Goal: Information Seeking & Learning: Learn about a topic

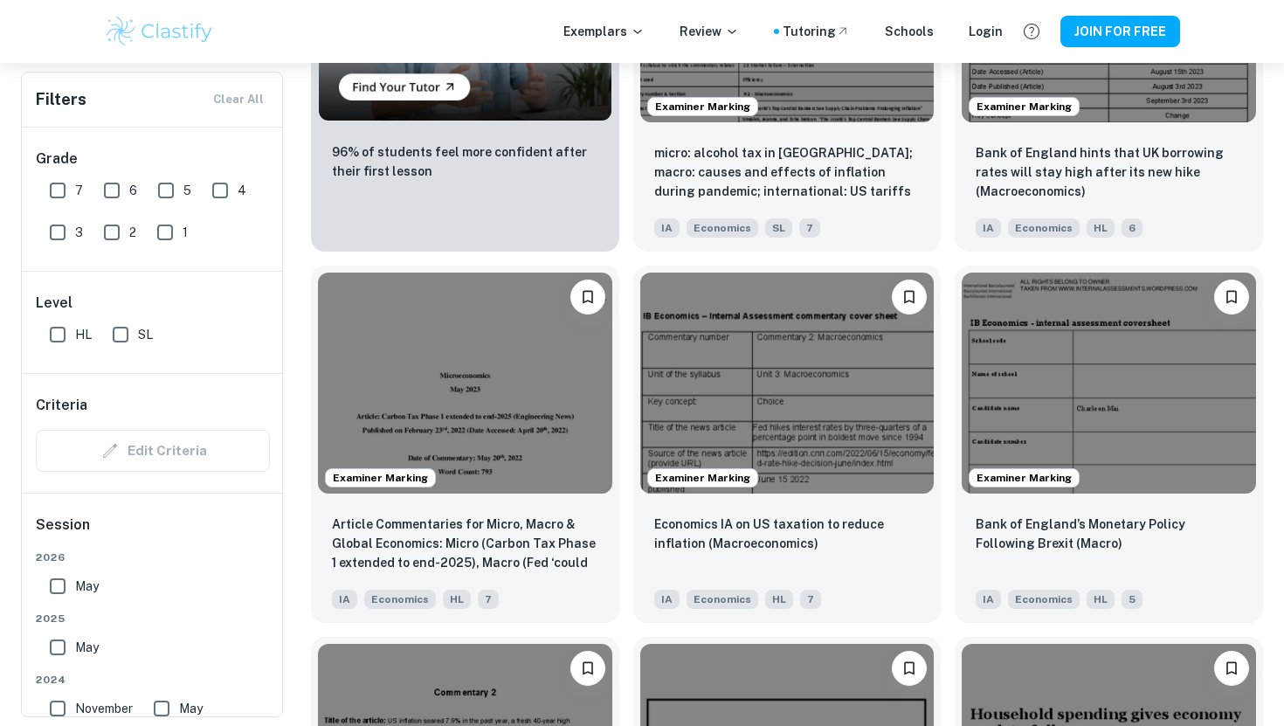
scroll to position [1468, 0]
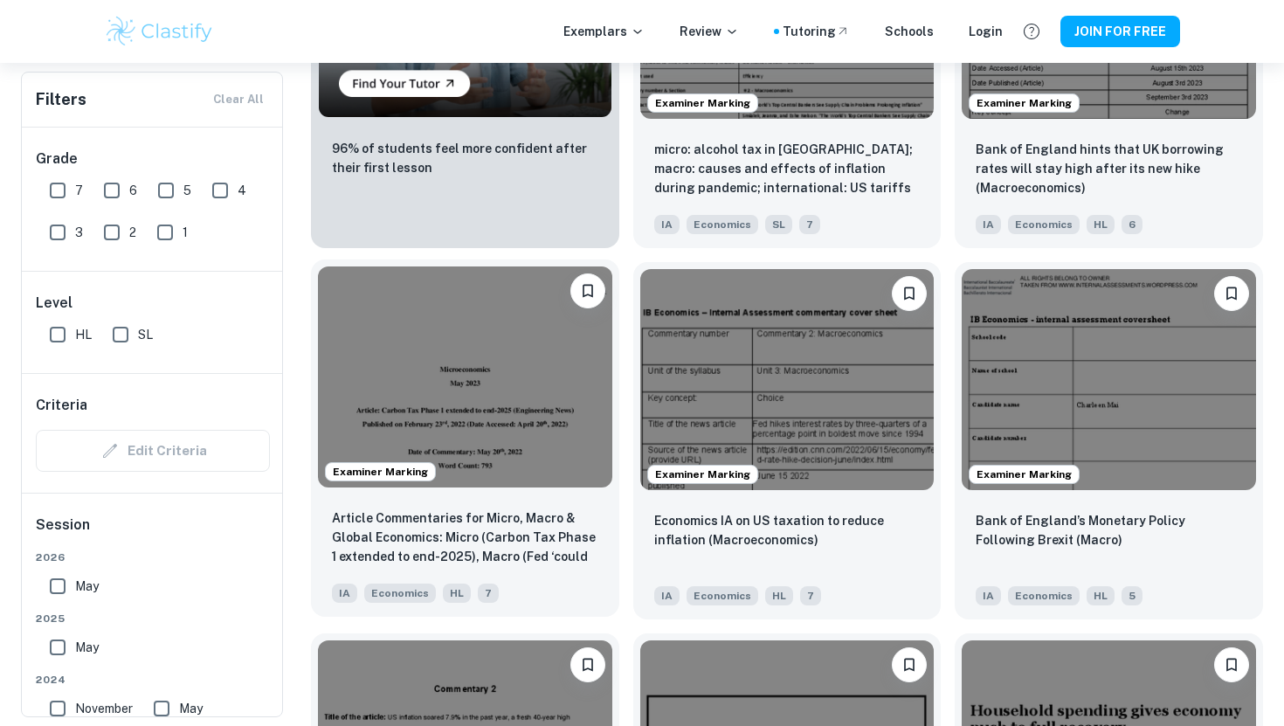
click at [463, 363] on img at bounding box center [465, 376] width 294 height 220
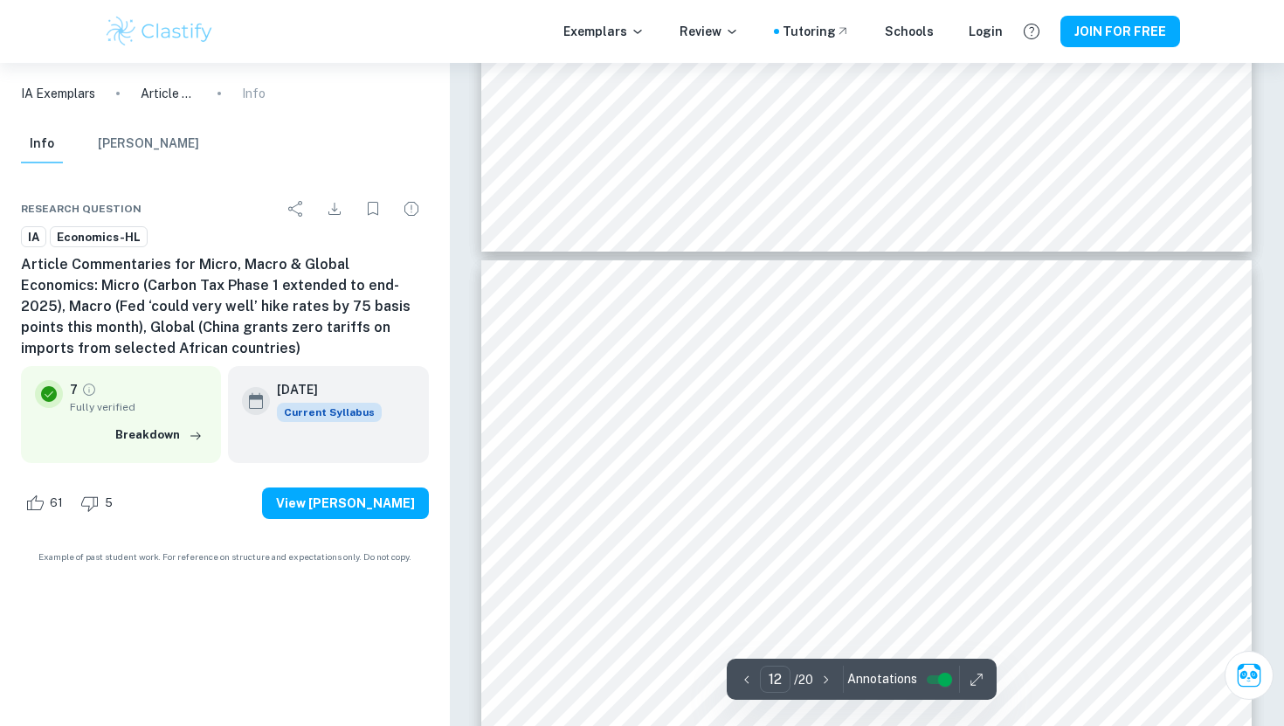
scroll to position [11243, 0]
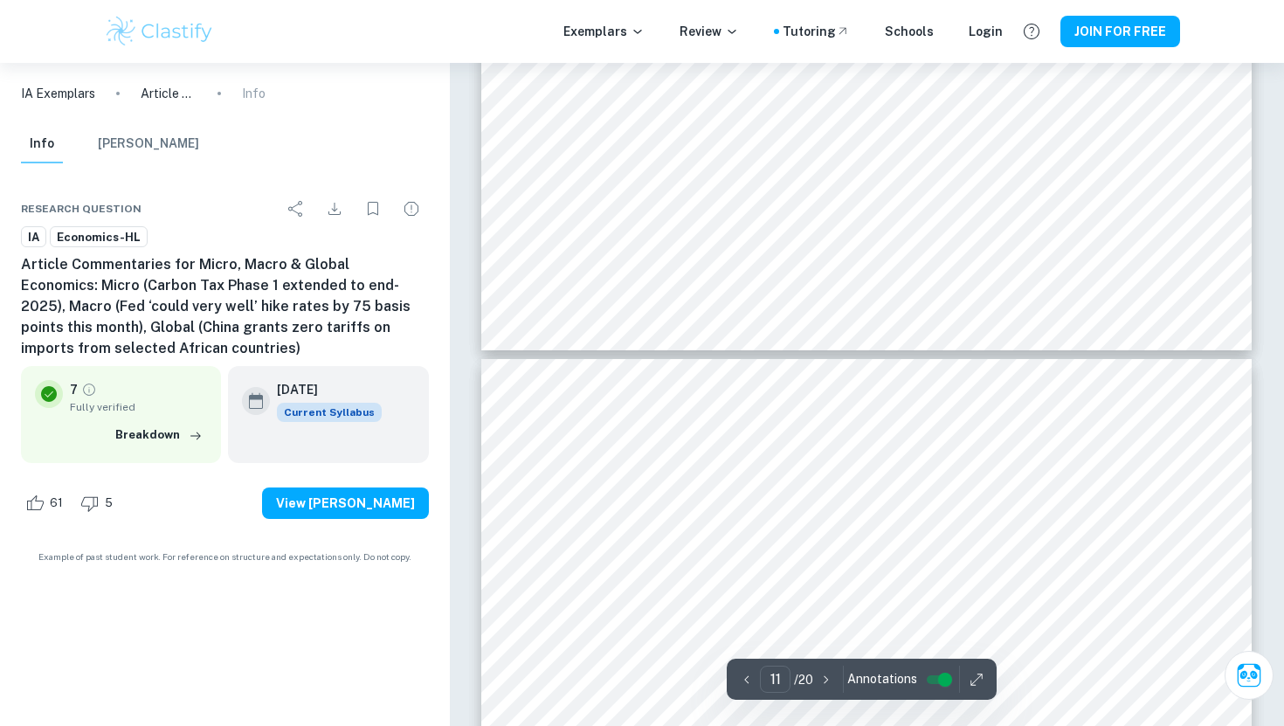
type input "12"
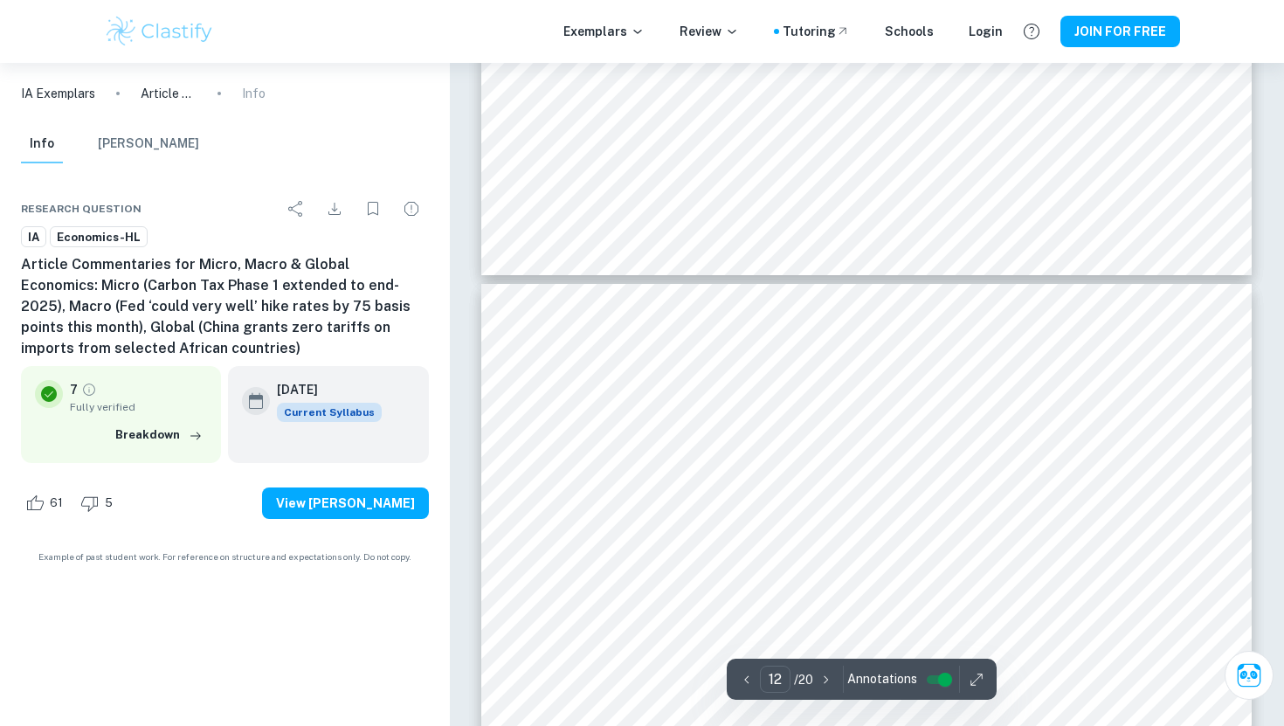
scroll to position [11227, 0]
